Goal: Book appointment/travel/reservation

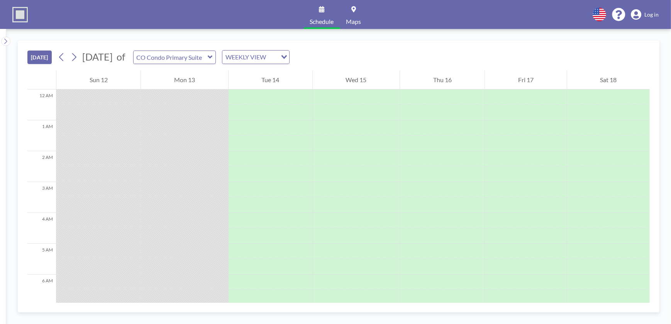
click at [212, 58] on icon at bounding box center [210, 57] width 5 height 3
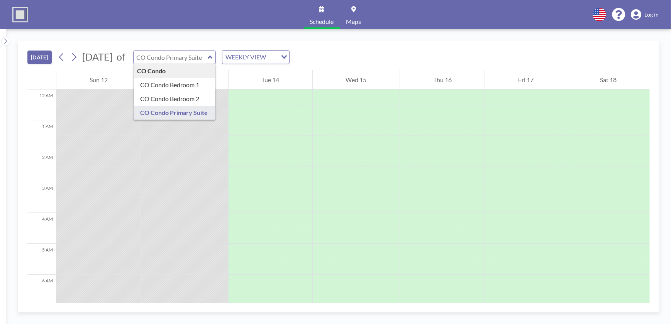
type input "CO Condo Primary Suite"
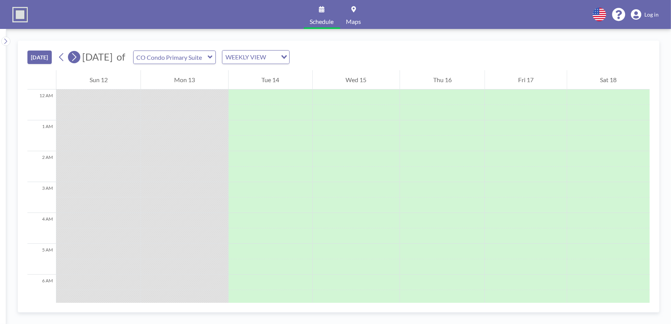
click at [74, 57] on icon at bounding box center [73, 57] width 7 height 12
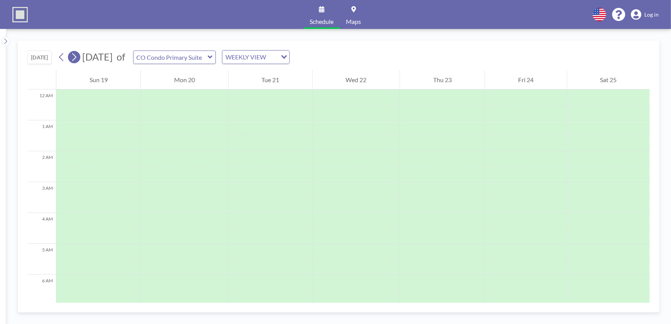
click at [74, 57] on icon at bounding box center [73, 57] width 7 height 12
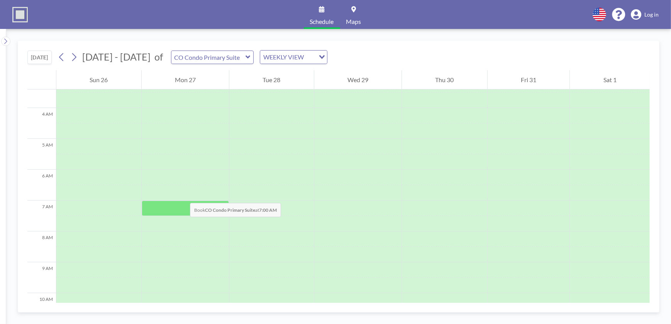
scroll to position [140, 0]
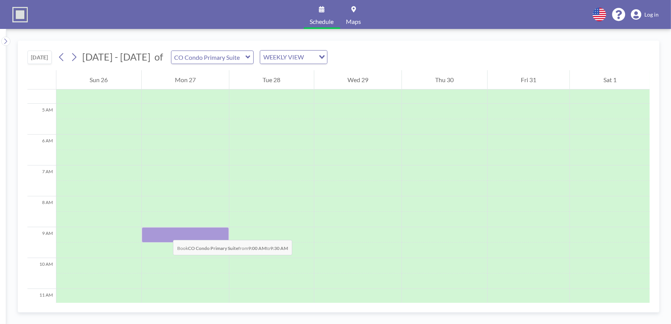
click at [165, 232] on div at bounding box center [186, 234] width 88 height 15
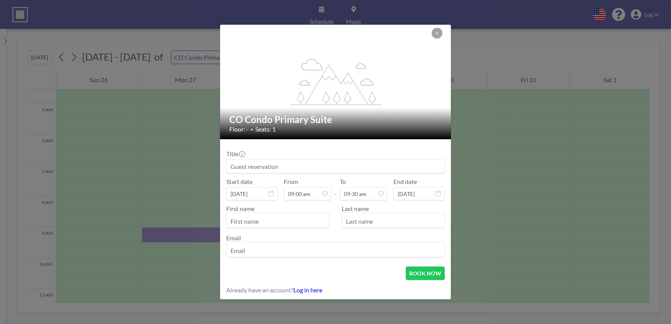
scroll to position [261, 0]
click at [435, 193] on icon at bounding box center [437, 193] width 5 height 6
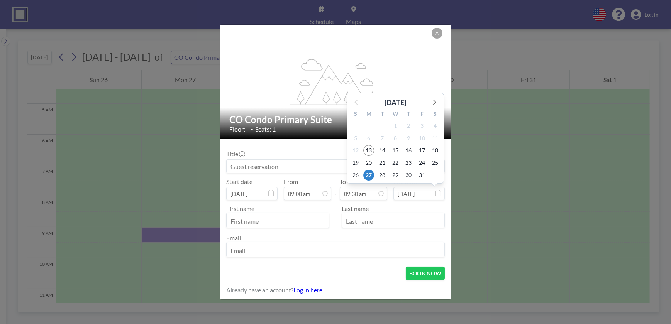
click at [421, 194] on input "[DATE]" at bounding box center [418, 193] width 51 height 13
click at [407, 175] on span "30" at bounding box center [408, 175] width 11 height 11
type input "[DATE]"
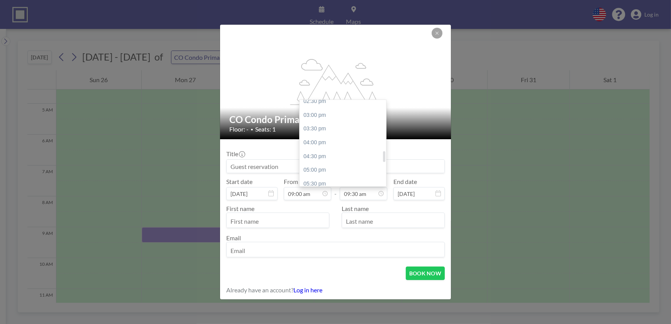
scroll to position [401, 0]
click at [320, 147] on div "04:00 pm" at bounding box center [345, 145] width 90 height 14
type input "04:00 pm"
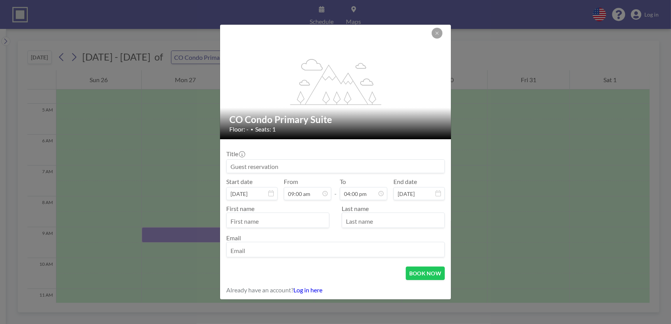
click at [279, 222] on input "text" at bounding box center [278, 221] width 102 height 13
type input "[PERSON_NAME]"
click at [363, 218] on input "text" at bounding box center [393, 221] width 102 height 13
type input "M"
drag, startPoint x: 359, startPoint y: 221, endPoint x: 376, endPoint y: 224, distance: 16.9
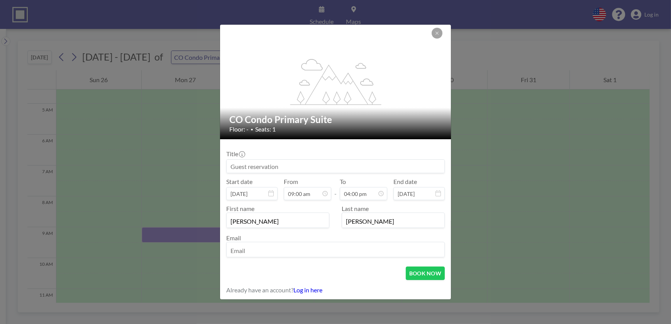
click at [359, 221] on input "[PERSON_NAME]" at bounding box center [393, 221] width 102 height 13
type input "[PERSON_NAME]"
click at [354, 166] on input at bounding box center [336, 166] width 218 height 13
type input "Mexico Visit"
click at [417, 272] on button "BOOK NOW" at bounding box center [425, 274] width 39 height 14
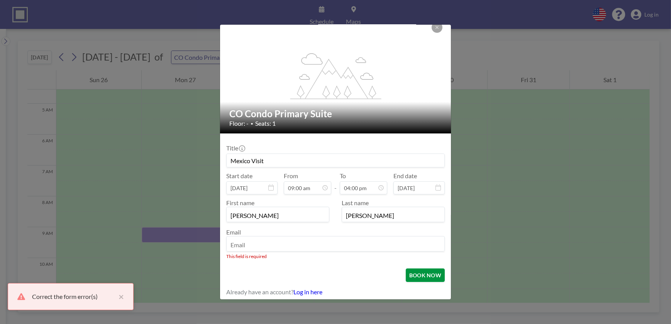
scroll to position [8, 0]
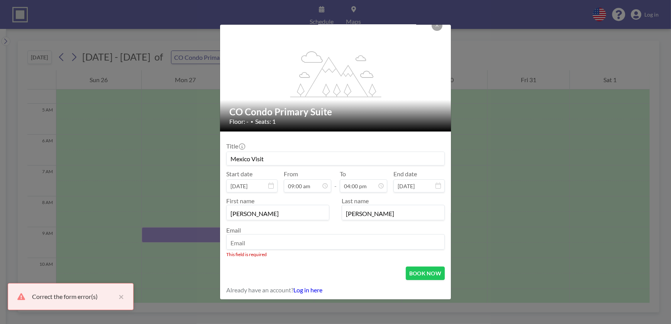
click at [253, 242] on input "email" at bounding box center [336, 242] width 218 height 13
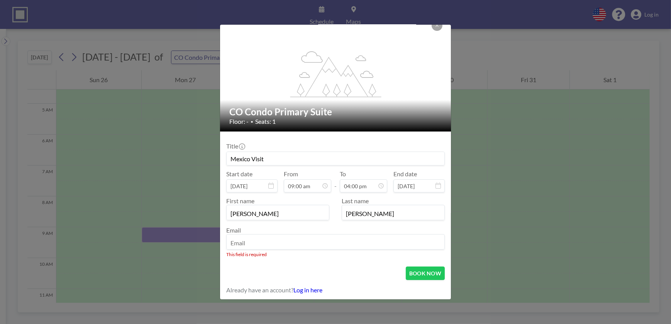
type input "[EMAIL_ADDRESS][DOMAIN_NAME]"
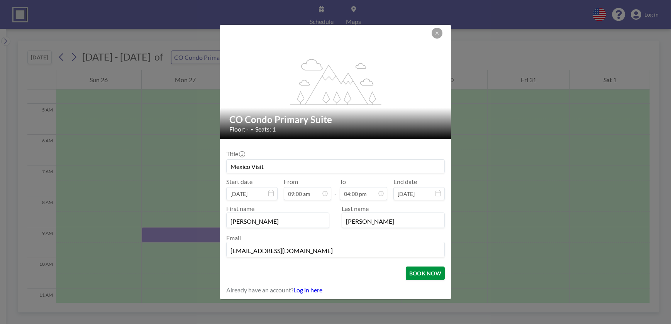
click at [415, 272] on button "BOOK NOW" at bounding box center [425, 274] width 39 height 14
